Goal: Transaction & Acquisition: Book appointment/travel/reservation

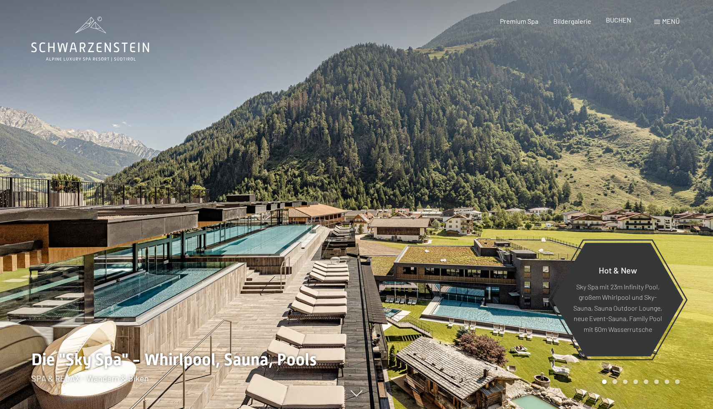
click at [625, 23] on span "BUCHEN" at bounding box center [618, 20] width 25 height 8
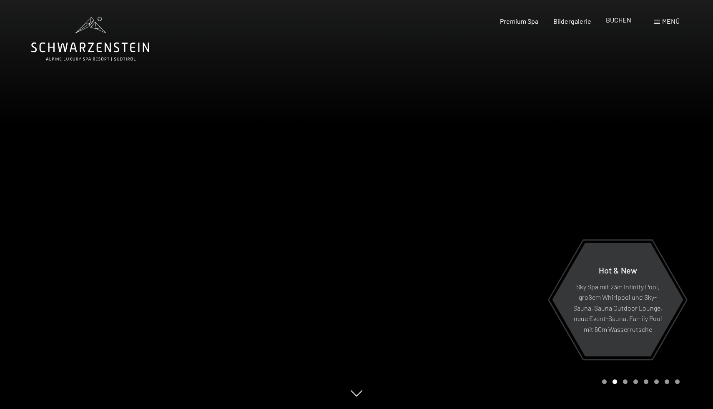
click at [622, 18] on span "BUCHEN" at bounding box center [618, 20] width 25 height 8
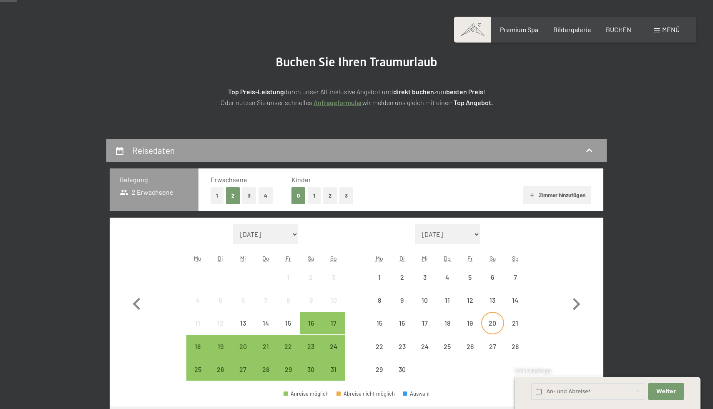
scroll to position [97, 0]
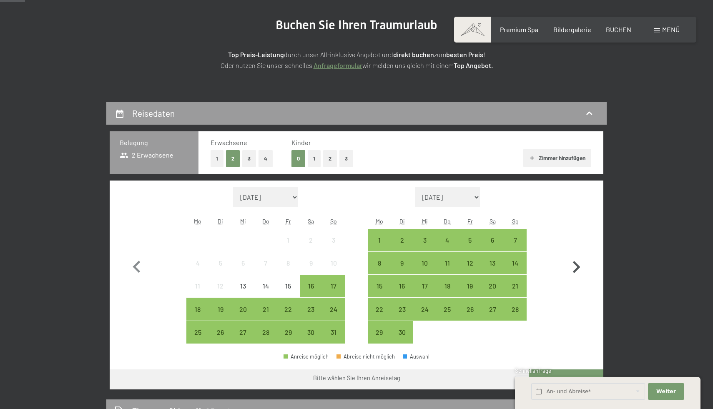
click at [574, 265] on icon "button" at bounding box center [576, 267] width 24 height 24
select select "[DATE]"
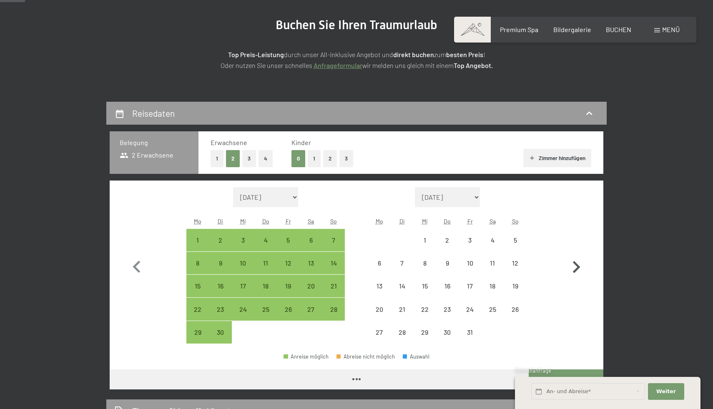
click at [574, 265] on icon "button" at bounding box center [576, 267] width 24 height 24
select select "[DATE]"
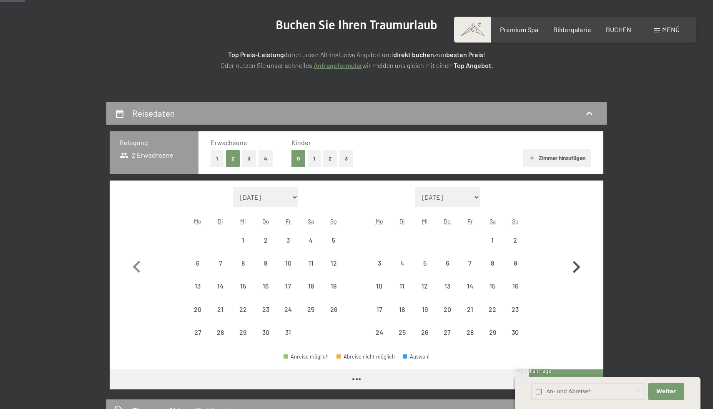
select select "[DATE]"
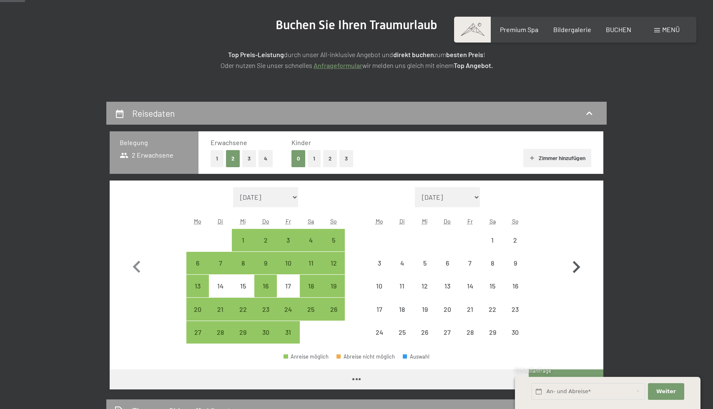
click at [579, 267] on icon "button" at bounding box center [577, 267] width 8 height 12
select select "[DATE]"
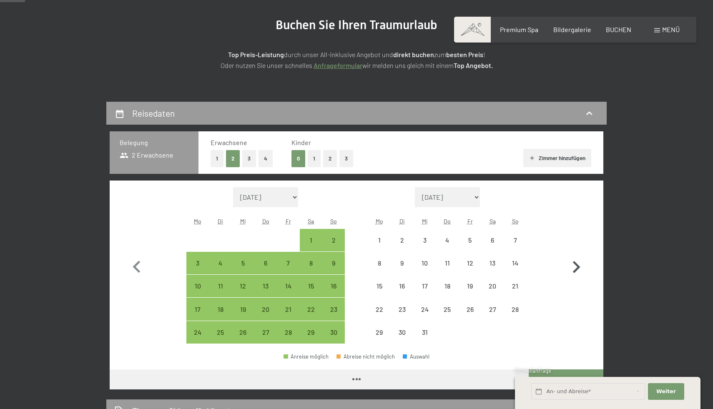
select select "[DATE]"
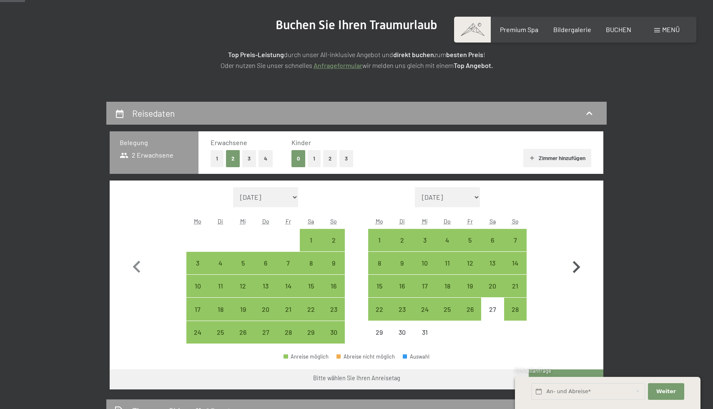
click at [579, 267] on icon "button" at bounding box center [577, 267] width 8 height 12
select select "[DATE]"
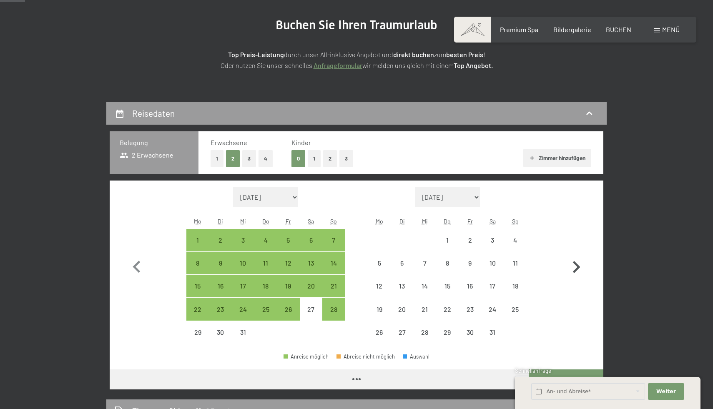
select select "[DATE]"
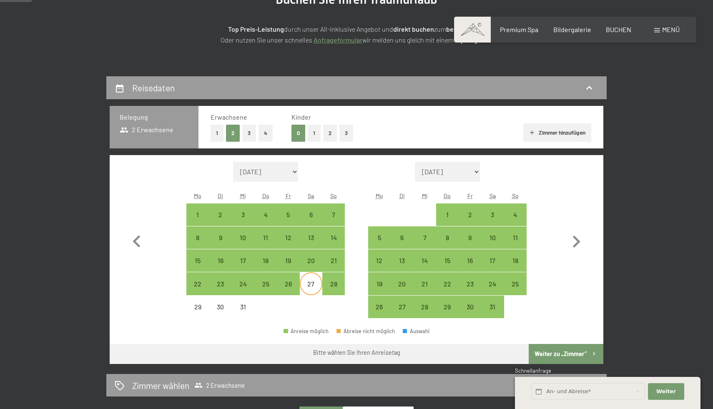
scroll to position [125, 0]
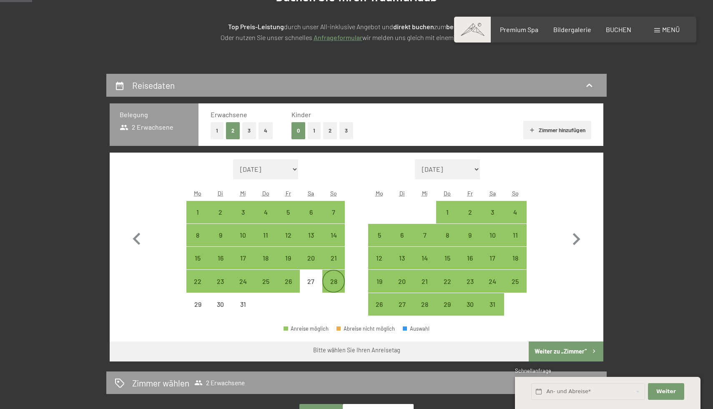
click at [331, 284] on div "28" at bounding box center [333, 288] width 21 height 21
select select "[DATE]"
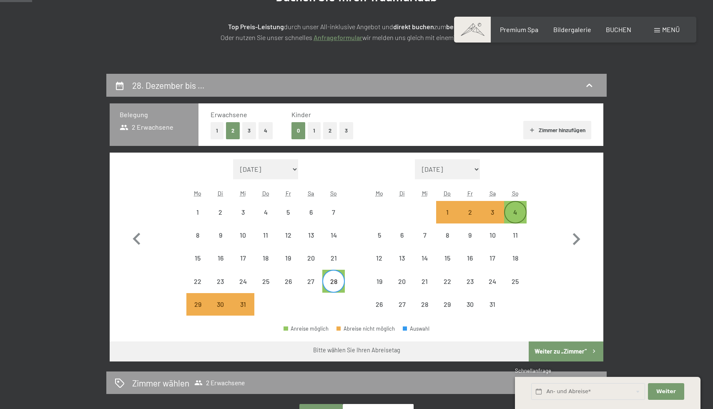
click at [509, 213] on div "4" at bounding box center [515, 219] width 21 height 21
select select "[DATE]"
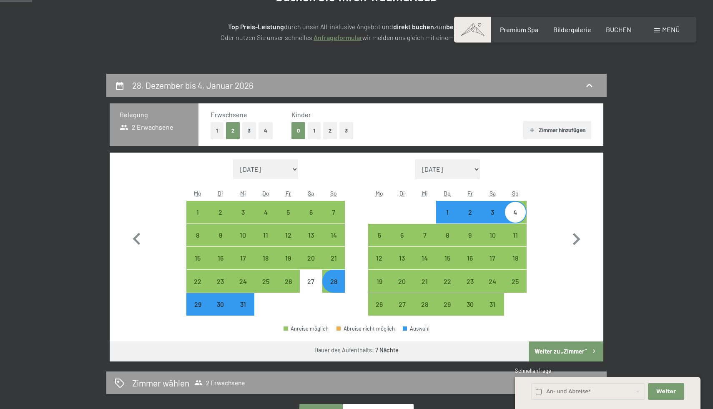
click at [574, 354] on button "Weiter zu „Zimmer“" at bounding box center [566, 351] width 75 height 20
select select "[DATE]"
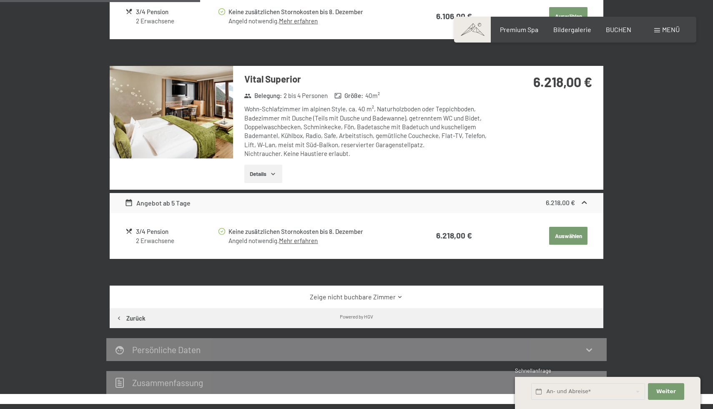
scroll to position [220, 0]
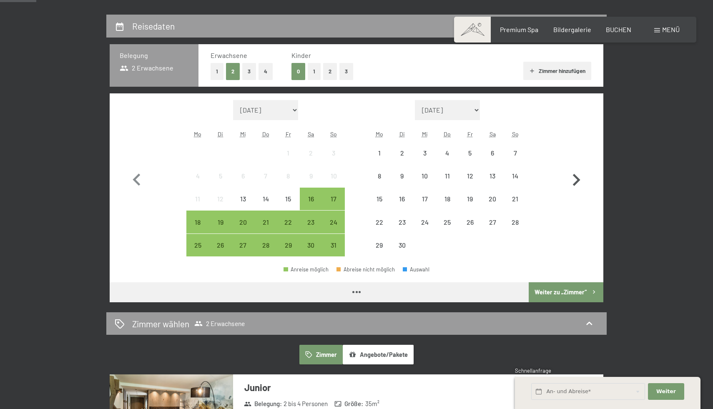
scroll to position [208, 0]
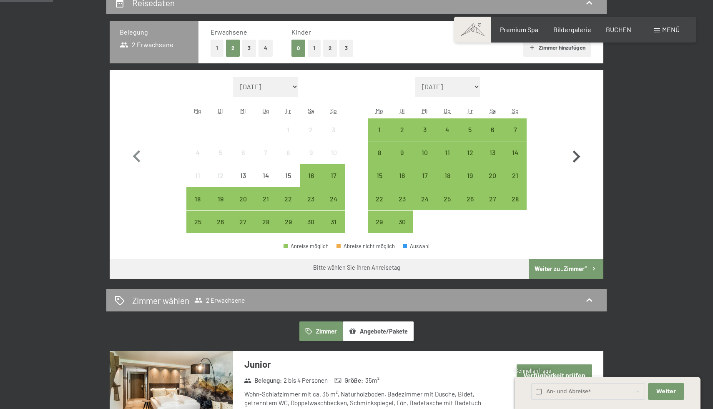
click at [576, 148] on icon "button" at bounding box center [576, 157] width 24 height 24
select select "[DATE]"
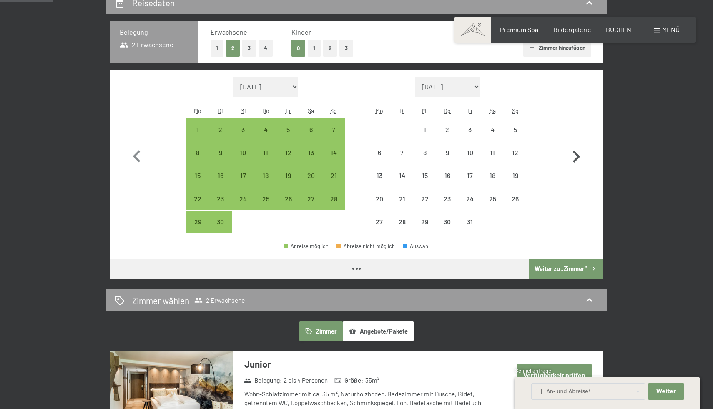
click at [577, 155] on icon "button" at bounding box center [577, 156] width 8 height 12
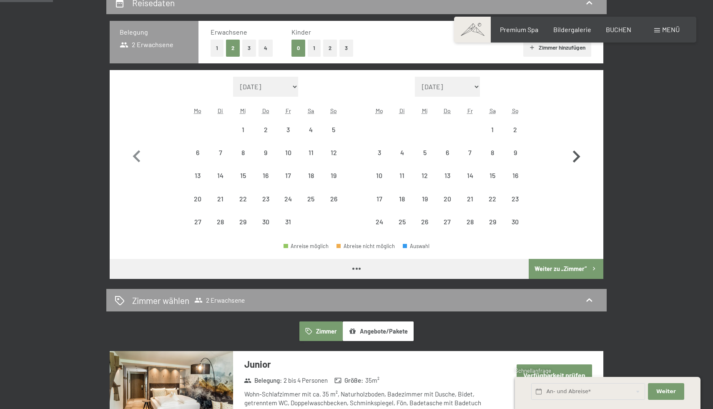
click at [577, 155] on icon "button" at bounding box center [577, 156] width 8 height 12
select select "[DATE]"
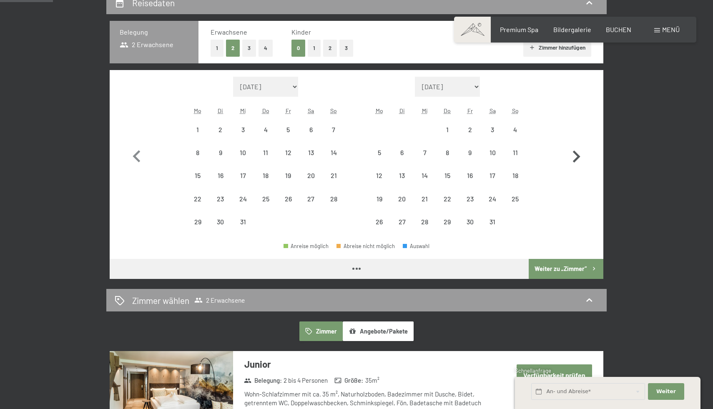
select select "[DATE]"
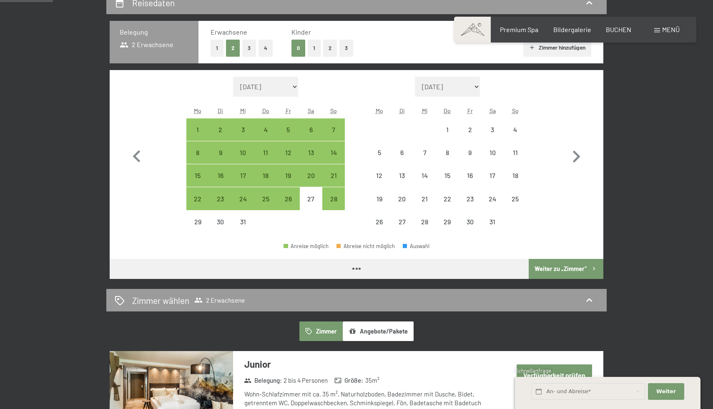
select select "[DATE]"
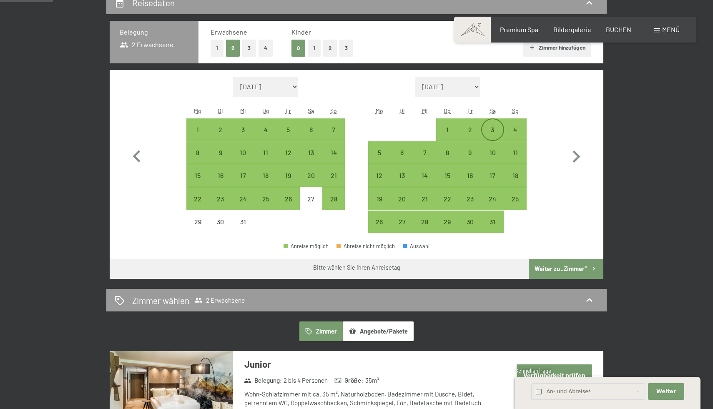
click at [488, 130] on div "3" at bounding box center [492, 136] width 21 height 21
select select "[DATE]"
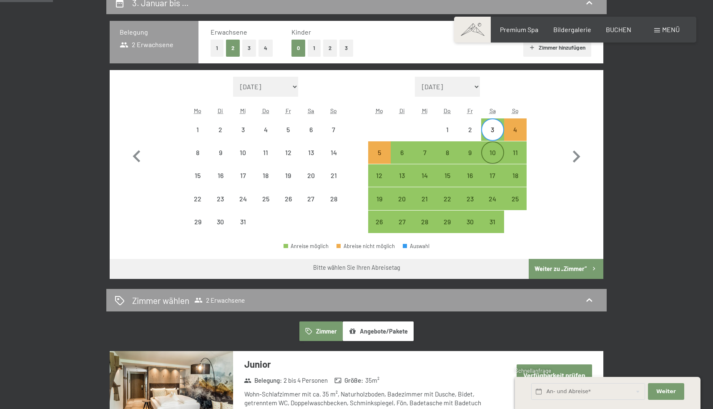
click at [493, 153] on div "10" at bounding box center [492, 159] width 21 height 21
select select "[DATE]"
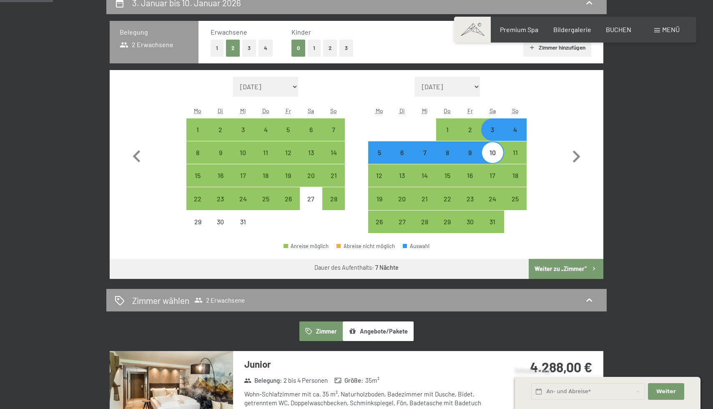
click at [570, 271] on button "Weiter zu „Zimmer“" at bounding box center [566, 269] width 75 height 20
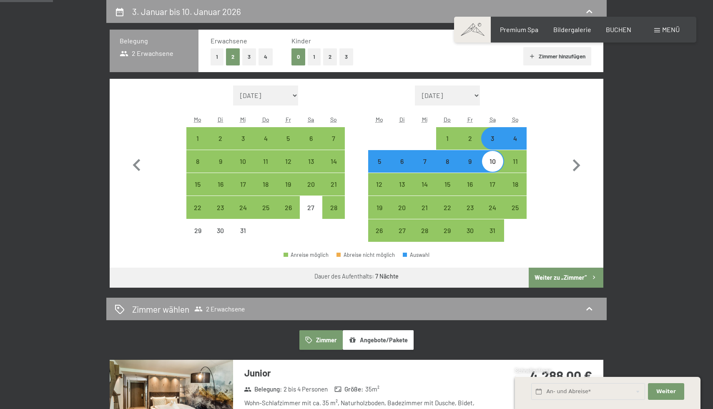
select select "[DATE]"
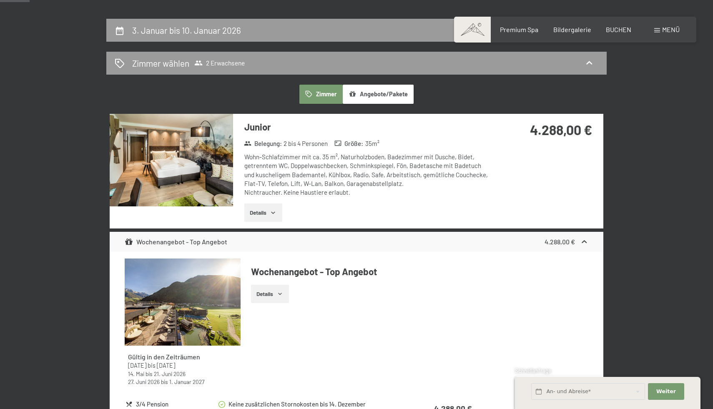
scroll to position [233, 0]
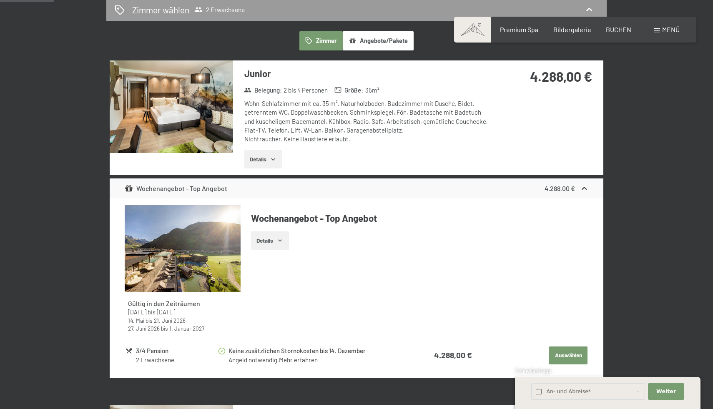
click at [284, 242] on button "Details" at bounding box center [270, 240] width 38 height 18
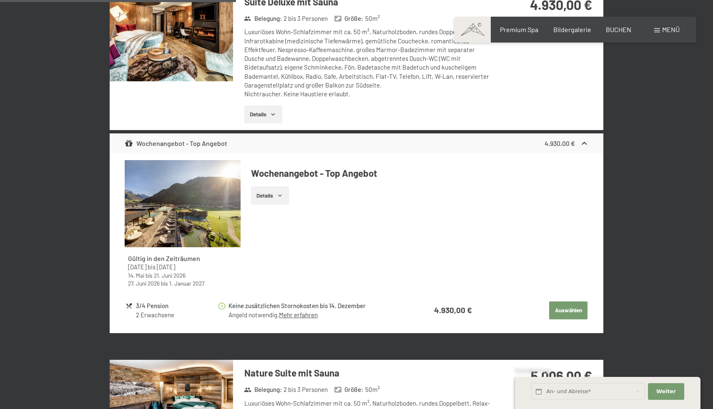
scroll to position [1066, 0]
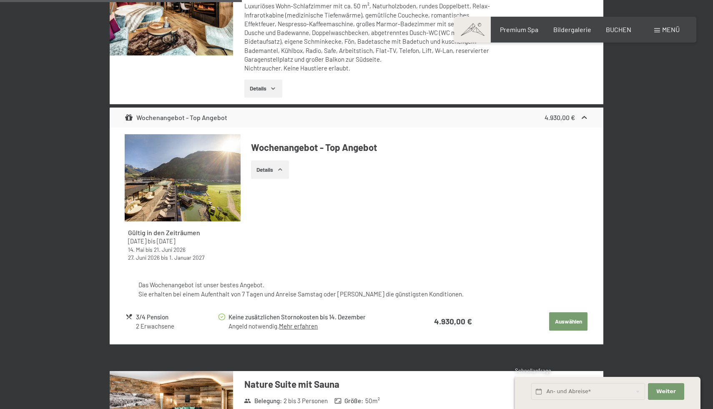
click at [0, 0] on button "button" at bounding box center [0, 0] width 0 height 0
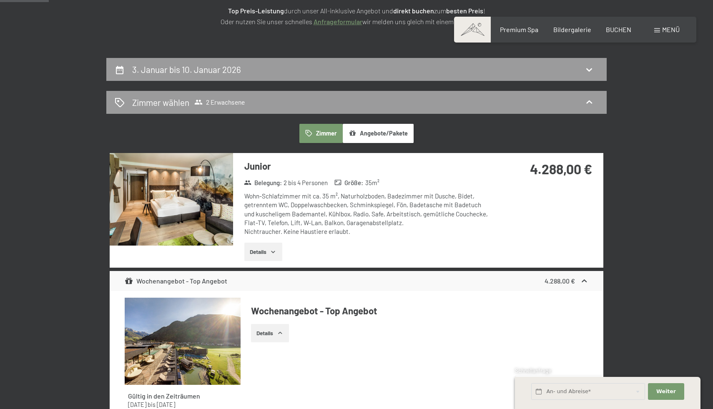
scroll to position [118, 0]
